Goal: Transaction & Acquisition: Purchase product/service

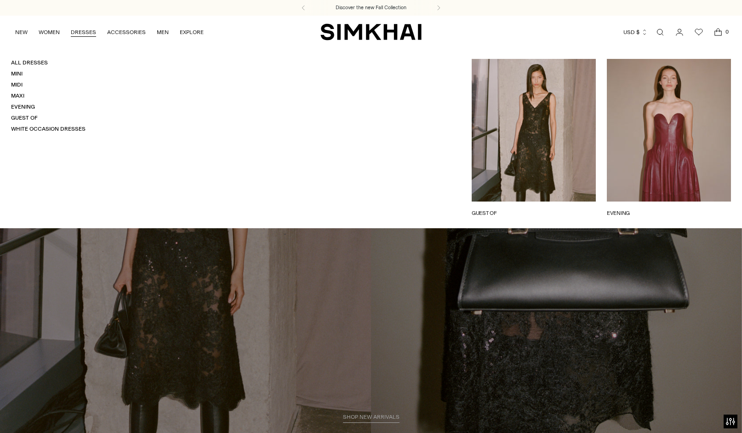
click at [24, 59] on h4 "All Dresses" at bounding box center [48, 63] width 75 height 8
click at [45, 130] on link "White Occasion Dresses" at bounding box center [48, 129] width 75 height 6
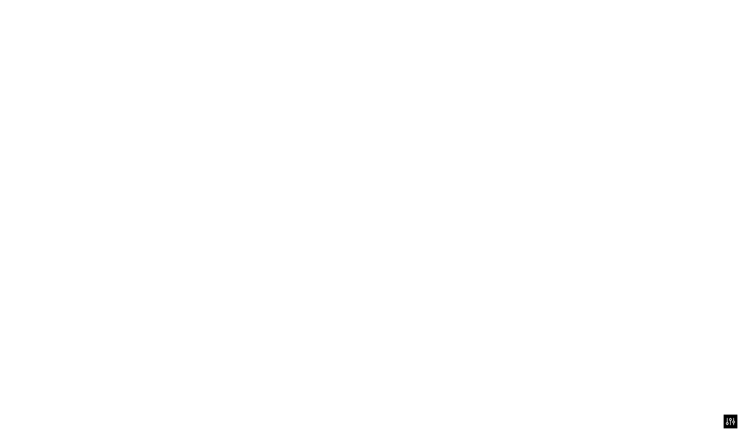
scroll to position [1, 0]
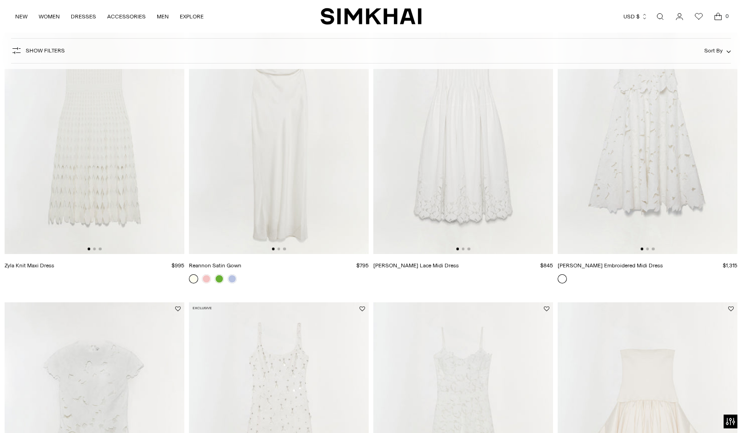
scroll to position [341, 0]
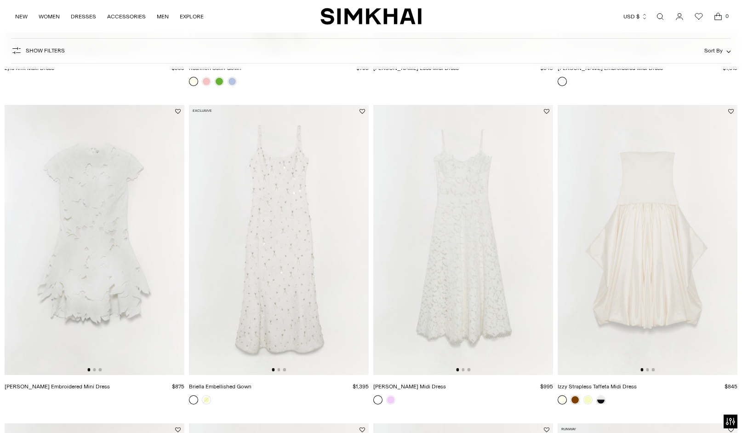
click at [322, 211] on img at bounding box center [279, 240] width 180 height 270
